Goal: Communication & Community: Answer question/provide support

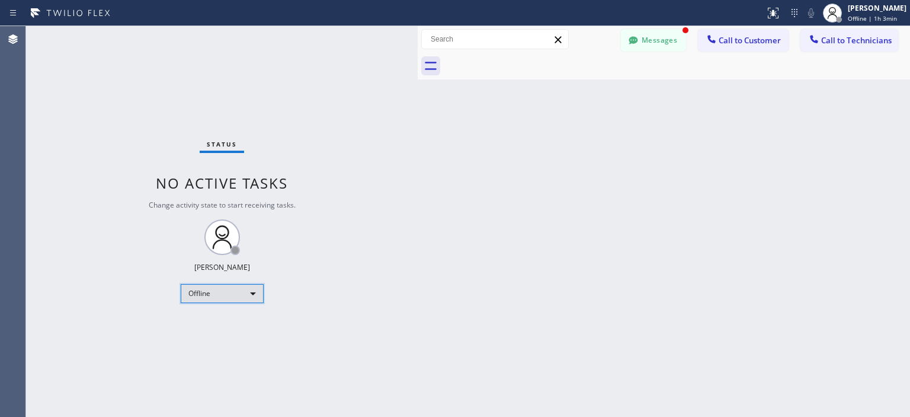
click at [244, 290] on div "Offline" at bounding box center [222, 293] width 83 height 19
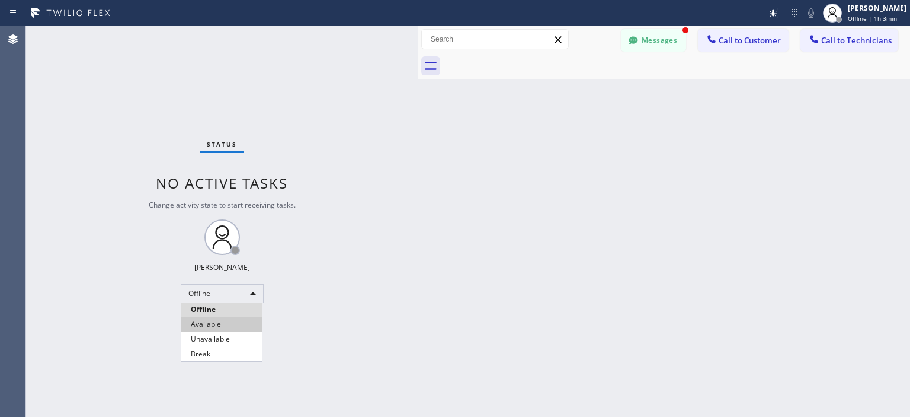
click at [226, 321] on li "Available" at bounding box center [221, 324] width 81 height 14
click at [651, 46] on button "Messages" at bounding box center [653, 40] width 65 height 23
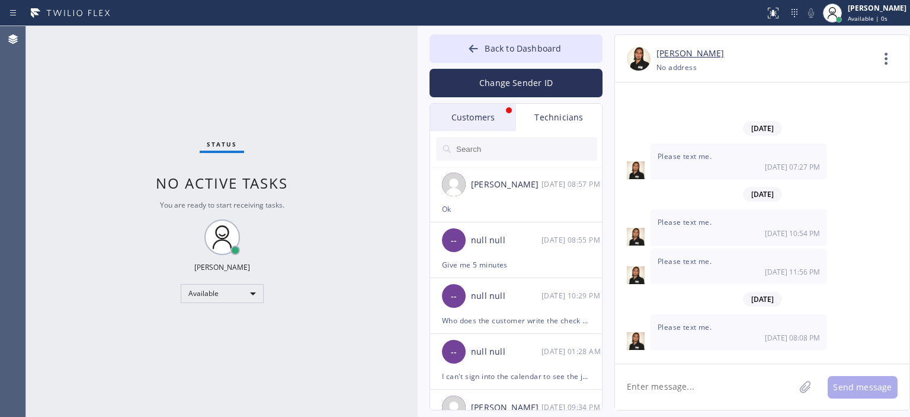
click at [482, 111] on div "Customers" at bounding box center [473, 117] width 86 height 27
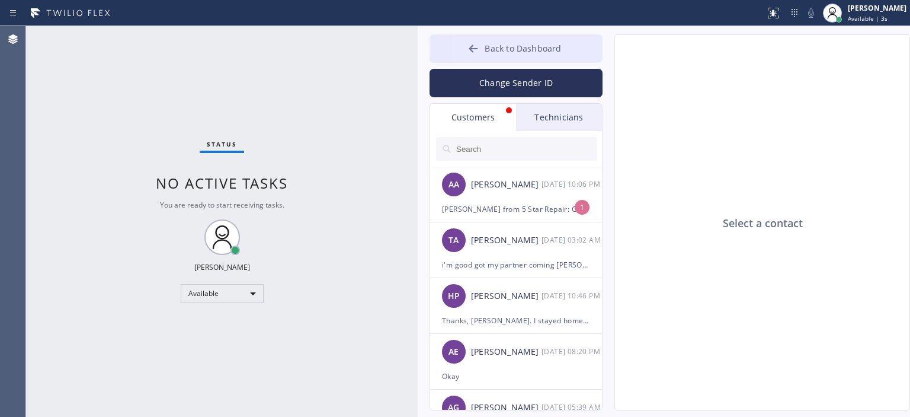
click at [471, 46] on icon at bounding box center [474, 49] width 12 height 12
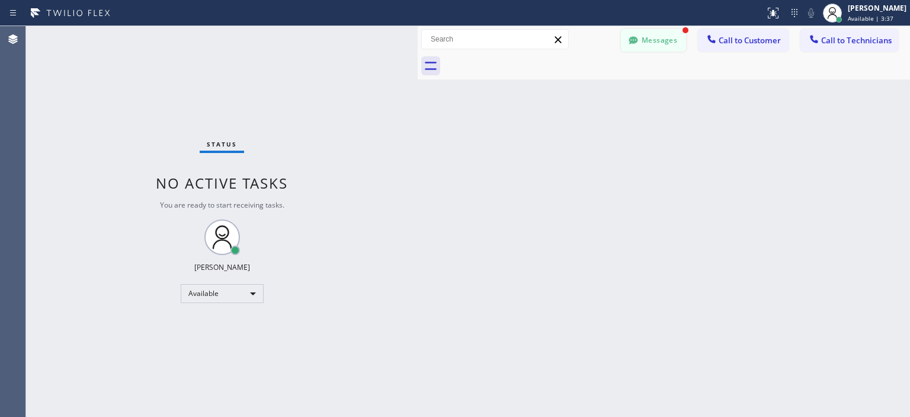
click at [668, 41] on button "Messages" at bounding box center [653, 40] width 65 height 23
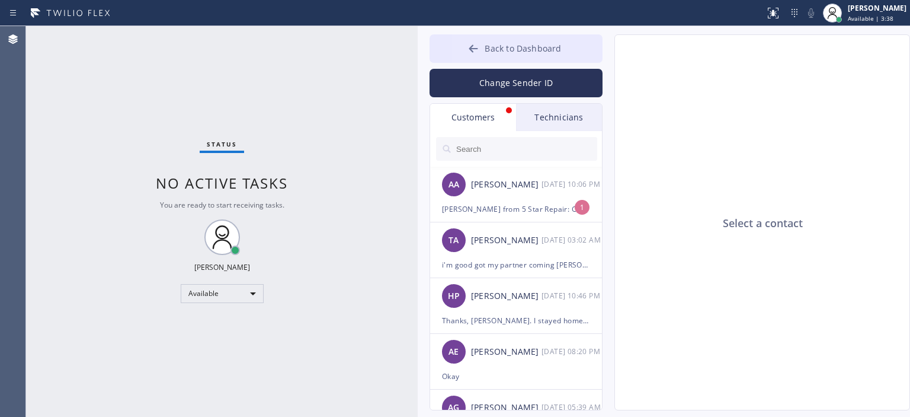
click at [474, 49] on icon at bounding box center [473, 48] width 9 height 8
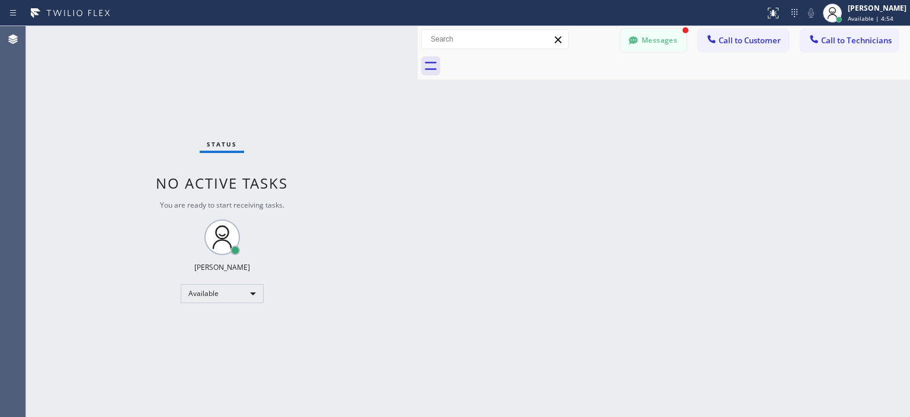
click at [647, 44] on button "Messages" at bounding box center [653, 40] width 65 height 23
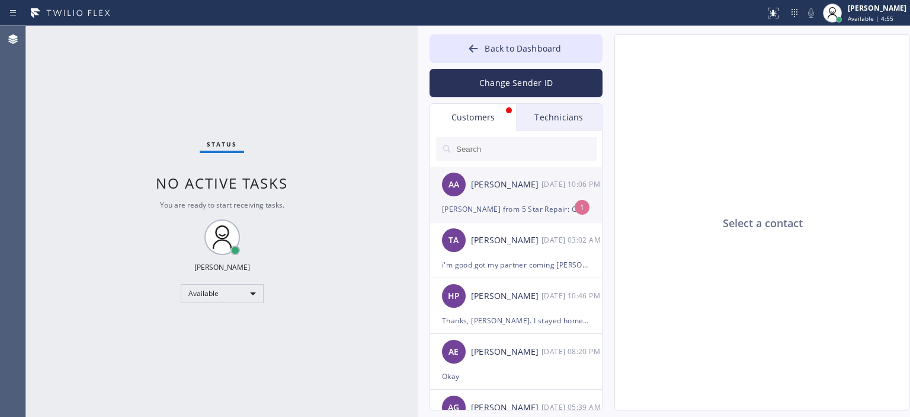
click at [551, 196] on div "AA [PERSON_NAME] [DATE] 10:06 PM" at bounding box center [516, 185] width 173 height 36
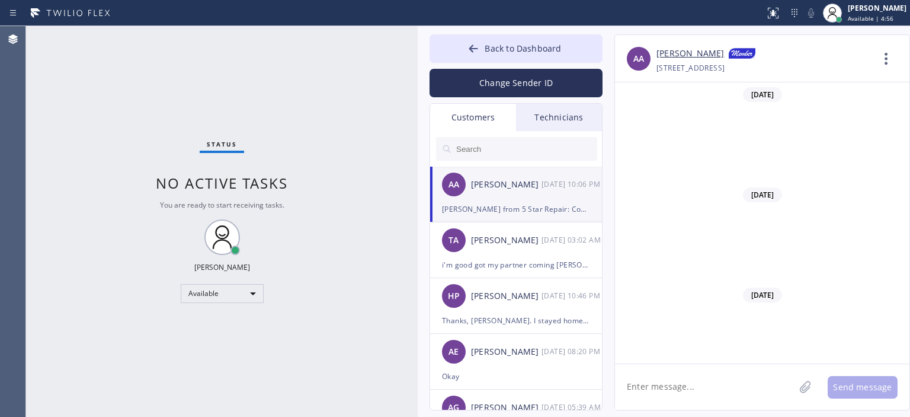
scroll to position [12359, 0]
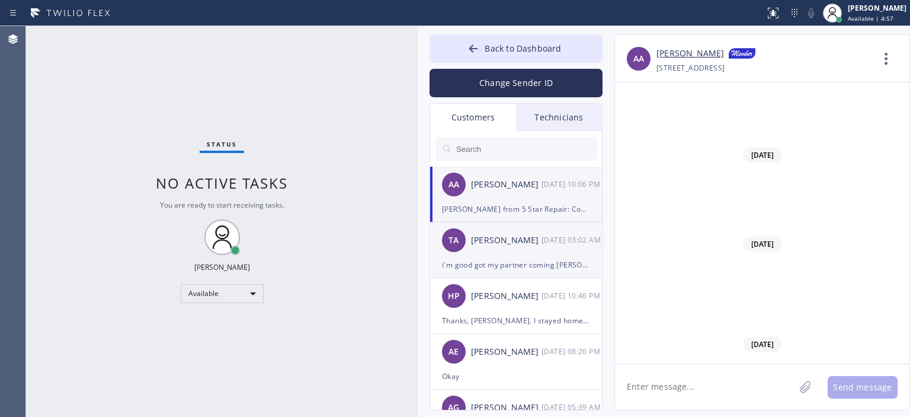
click at [519, 235] on div "[PERSON_NAME]" at bounding box center [506, 240] width 71 height 14
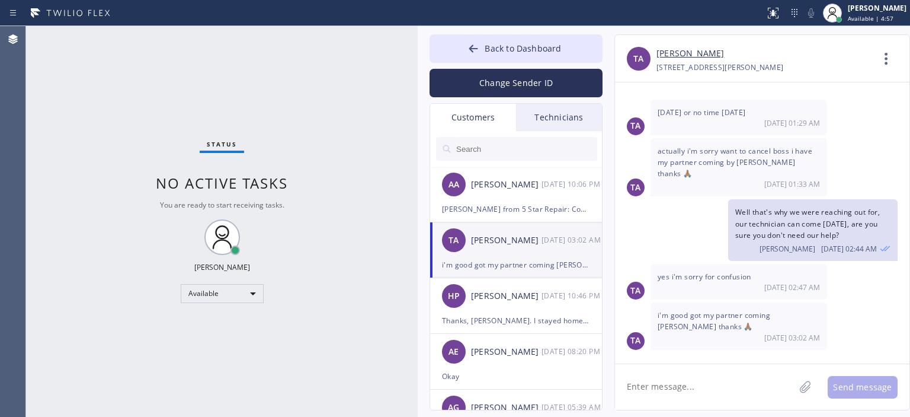
scroll to position [116, 0]
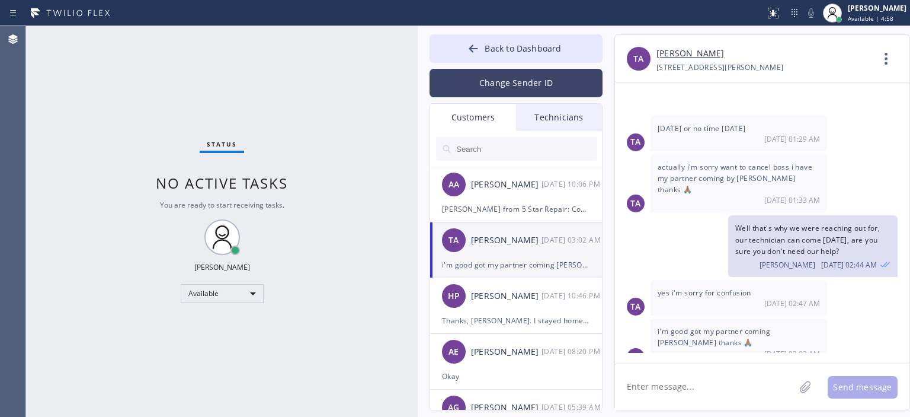
click at [510, 82] on button "Change Sender ID" at bounding box center [516, 83] width 173 height 28
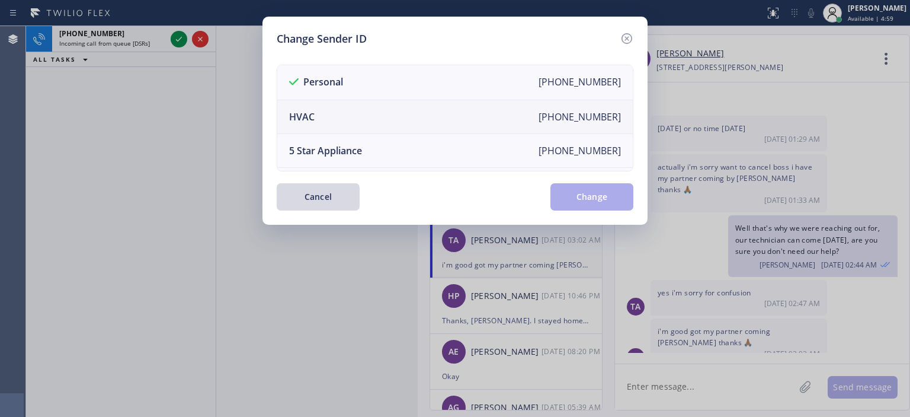
scroll to position [2, 0]
click at [634, 40] on div "Change Sender ID Personal [PHONE_NUMBER] HVAC [PHONE_NUMBER] 5 Star Appliance […" at bounding box center [455, 121] width 385 height 208
click at [623, 38] on icon at bounding box center [627, 38] width 14 height 14
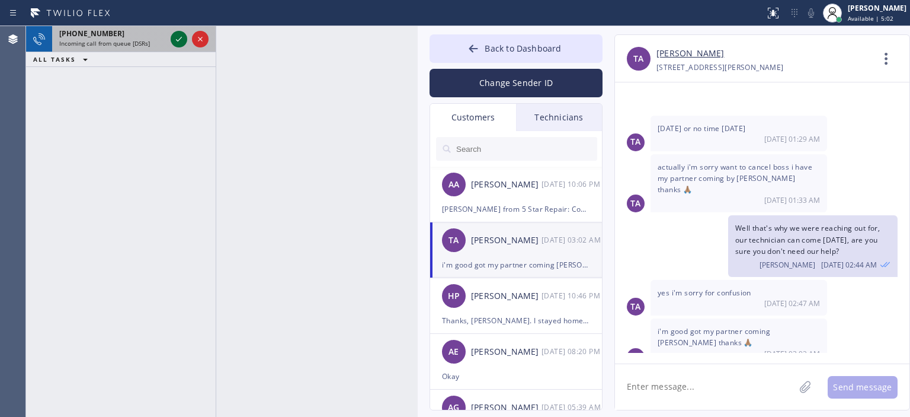
click at [175, 39] on icon at bounding box center [179, 39] width 14 height 14
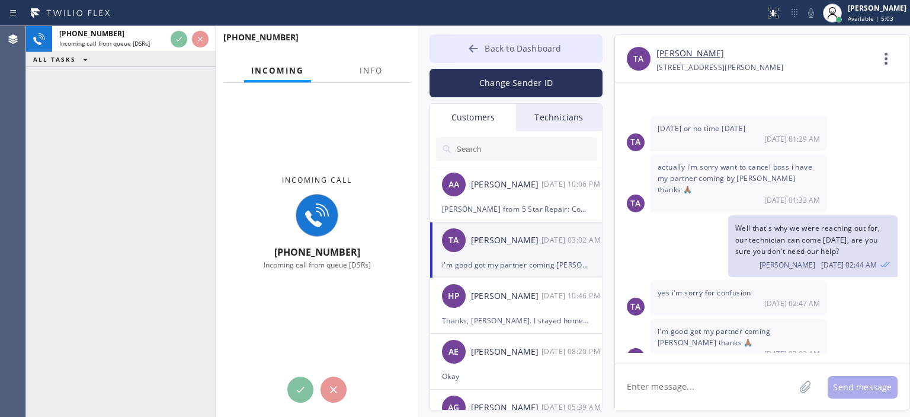
click at [465, 49] on button "Back to Dashboard" at bounding box center [516, 48] width 173 height 28
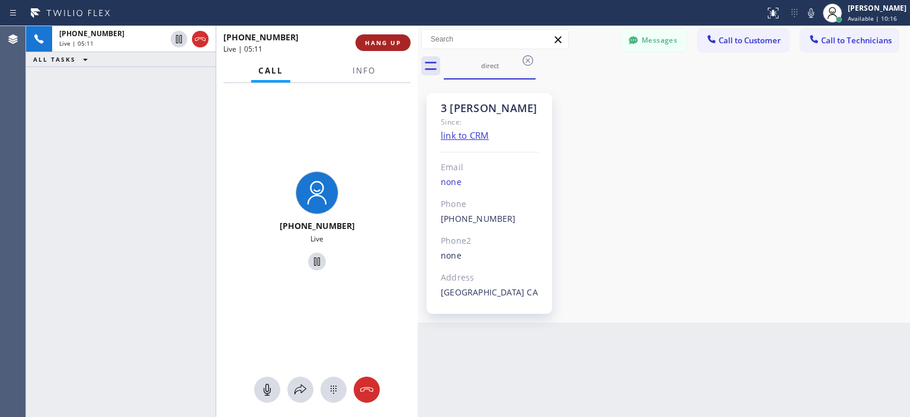
click at [384, 46] on span "HANG UP" at bounding box center [383, 43] width 36 height 8
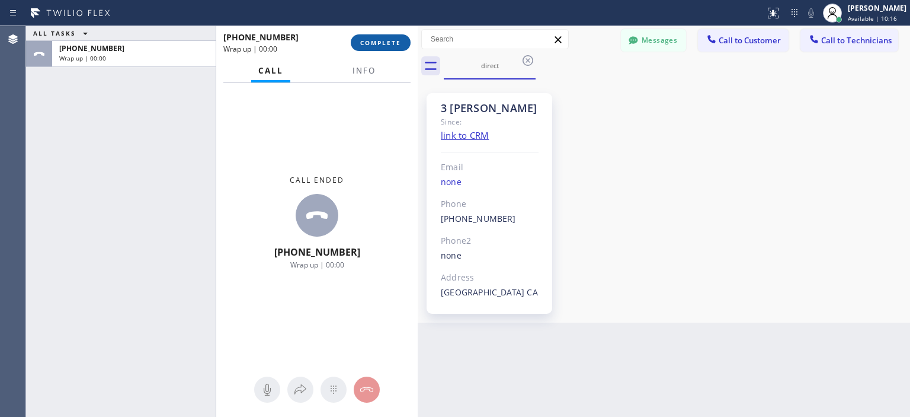
click at [401, 50] on button "COMPLETE" at bounding box center [381, 42] width 60 height 17
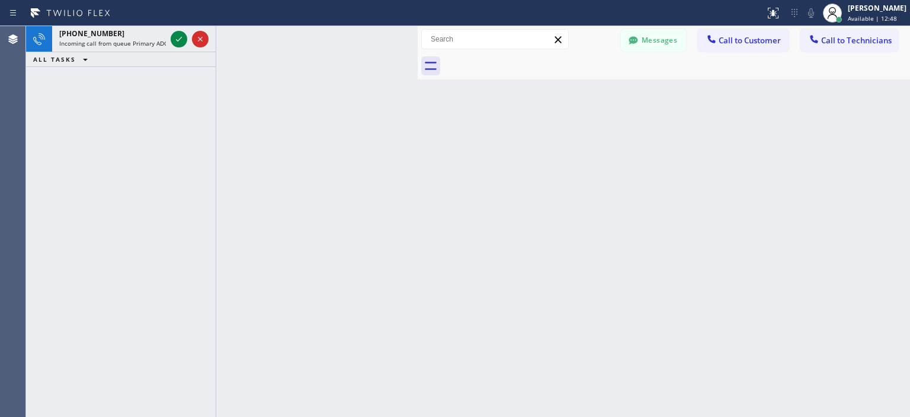
click at [892, 159] on div "Back to Dashboard Change Sender ID Customers Technicians AA [PERSON_NAME] [DATE…" at bounding box center [664, 221] width 492 height 391
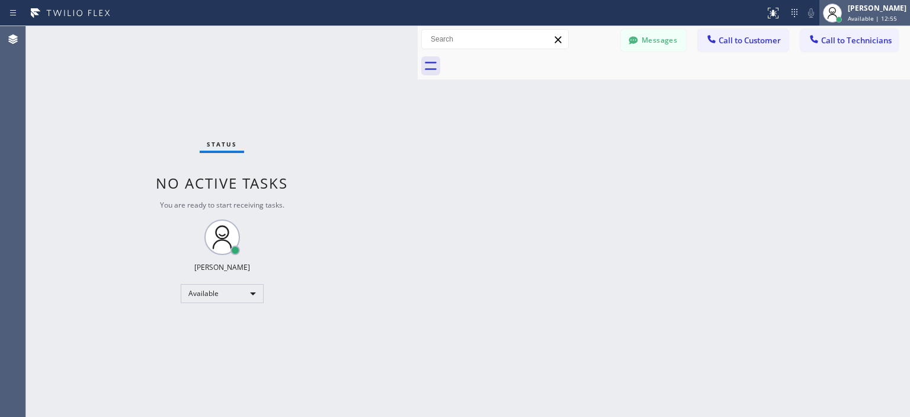
click at [873, 8] on div "[PERSON_NAME]" at bounding box center [877, 8] width 59 height 10
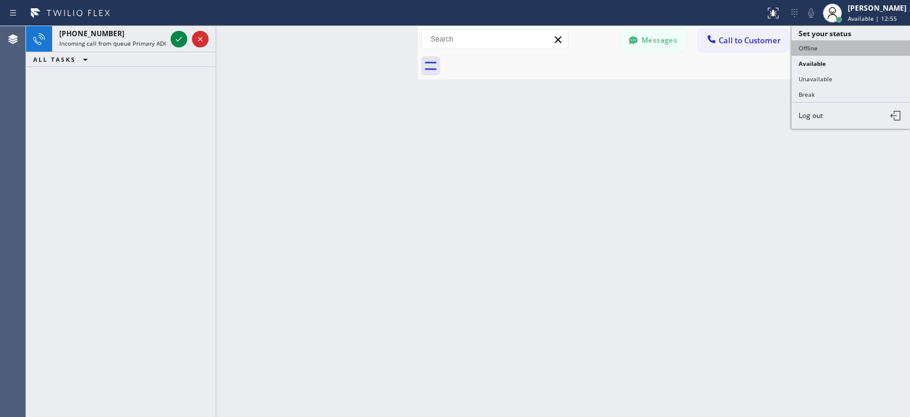
click at [806, 45] on button "Offline" at bounding box center [851, 47] width 119 height 15
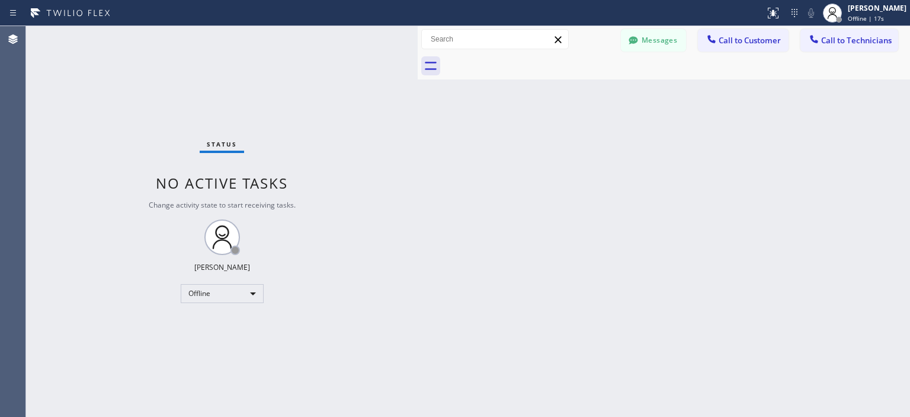
drag, startPoint x: 44, startPoint y: 130, endPoint x: 109, endPoint y: 110, distance: 68.2
click at [44, 130] on div "Status No active tasks Change activity state to start receiving tasks. [PERSON_…" at bounding box center [222, 221] width 392 height 391
click at [243, 295] on div "Offline" at bounding box center [222, 293] width 83 height 19
click at [216, 322] on li "Available" at bounding box center [221, 324] width 81 height 14
drag, startPoint x: 872, startPoint y: 141, endPoint x: 824, endPoint y: 105, distance: 60.6
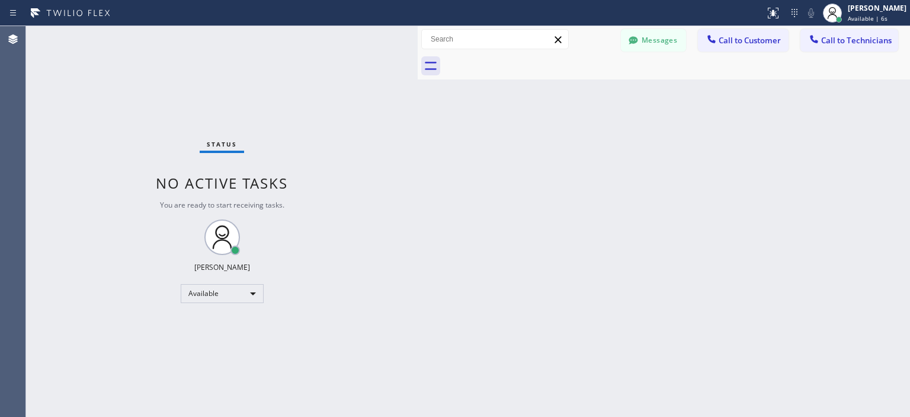
click at [859, 130] on div "Back to Dashboard Change Sender ID Customers Technicians AA [PERSON_NAME] [DATE…" at bounding box center [664, 221] width 492 height 391
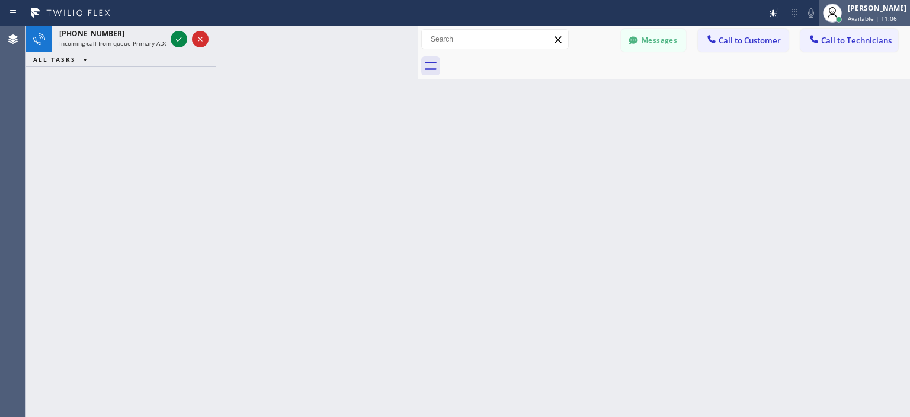
click at [865, 16] on span "Available | 11:06" at bounding box center [872, 18] width 49 height 8
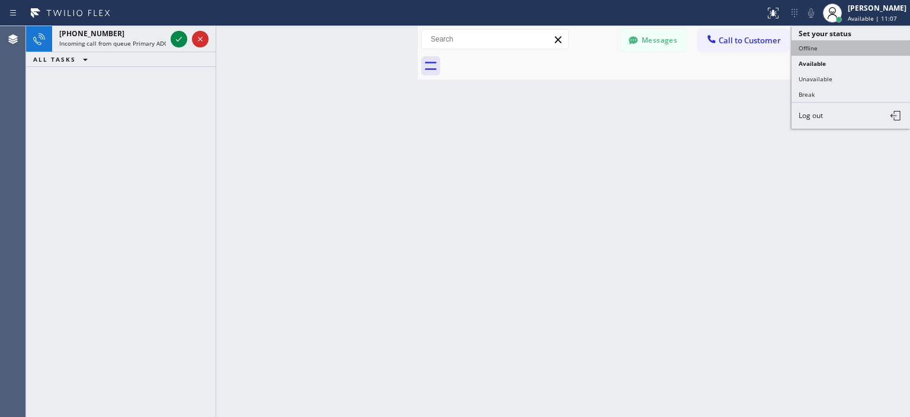
click at [818, 47] on button "Offline" at bounding box center [851, 47] width 119 height 15
